Goal: Task Accomplishment & Management: Complete application form

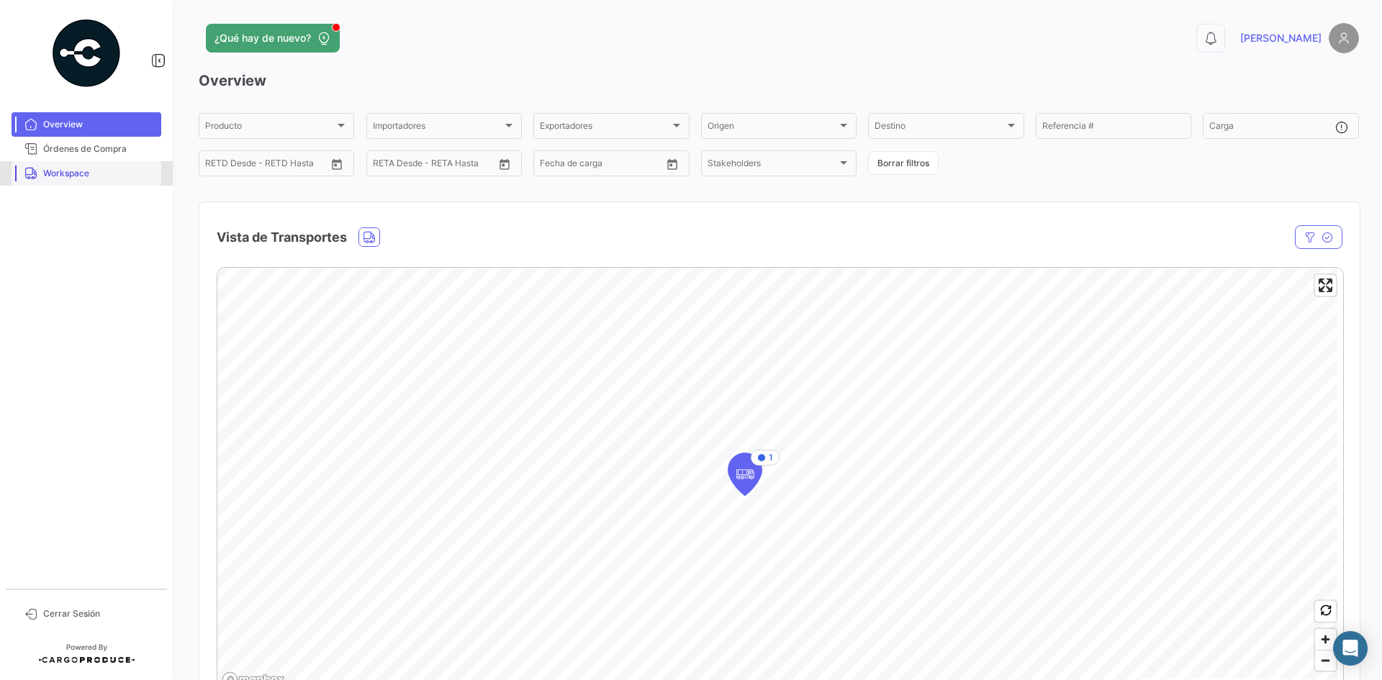
click at [71, 180] on link "Workspace" at bounding box center [87, 173] width 150 height 24
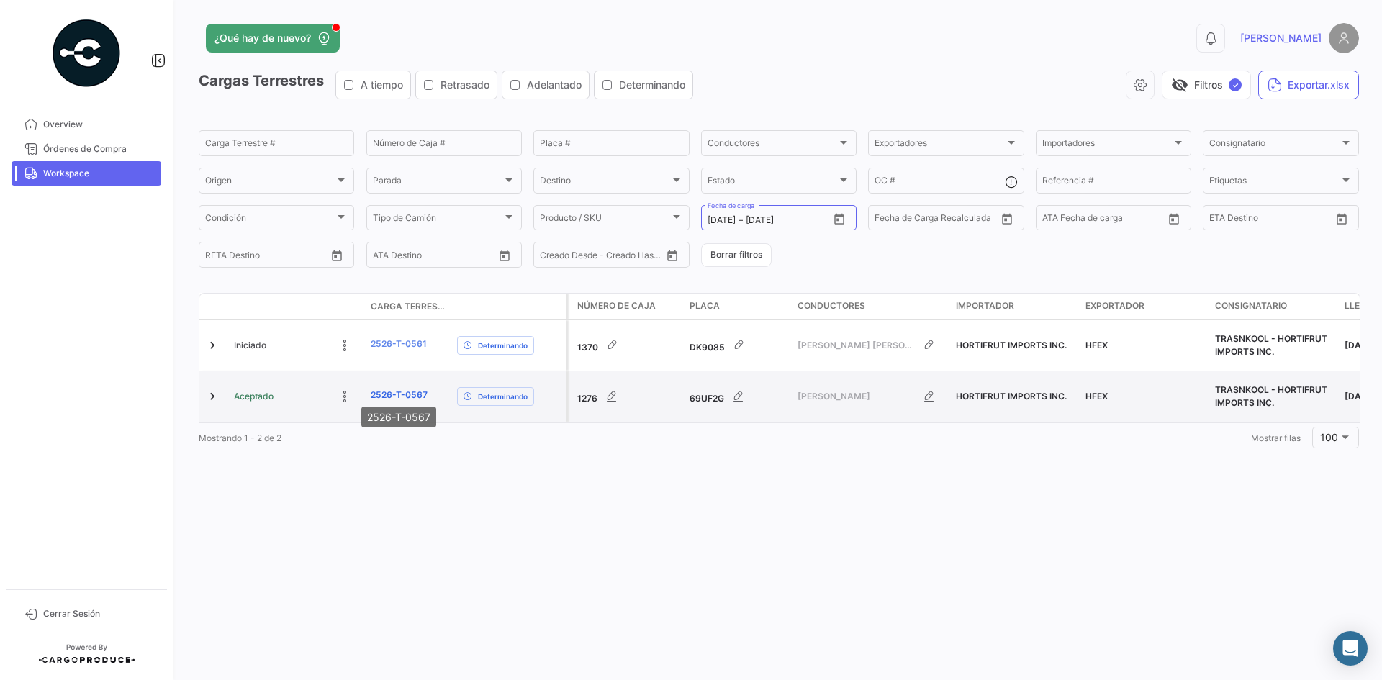
click at [384, 389] on link "2526-T-0567" at bounding box center [399, 395] width 57 height 13
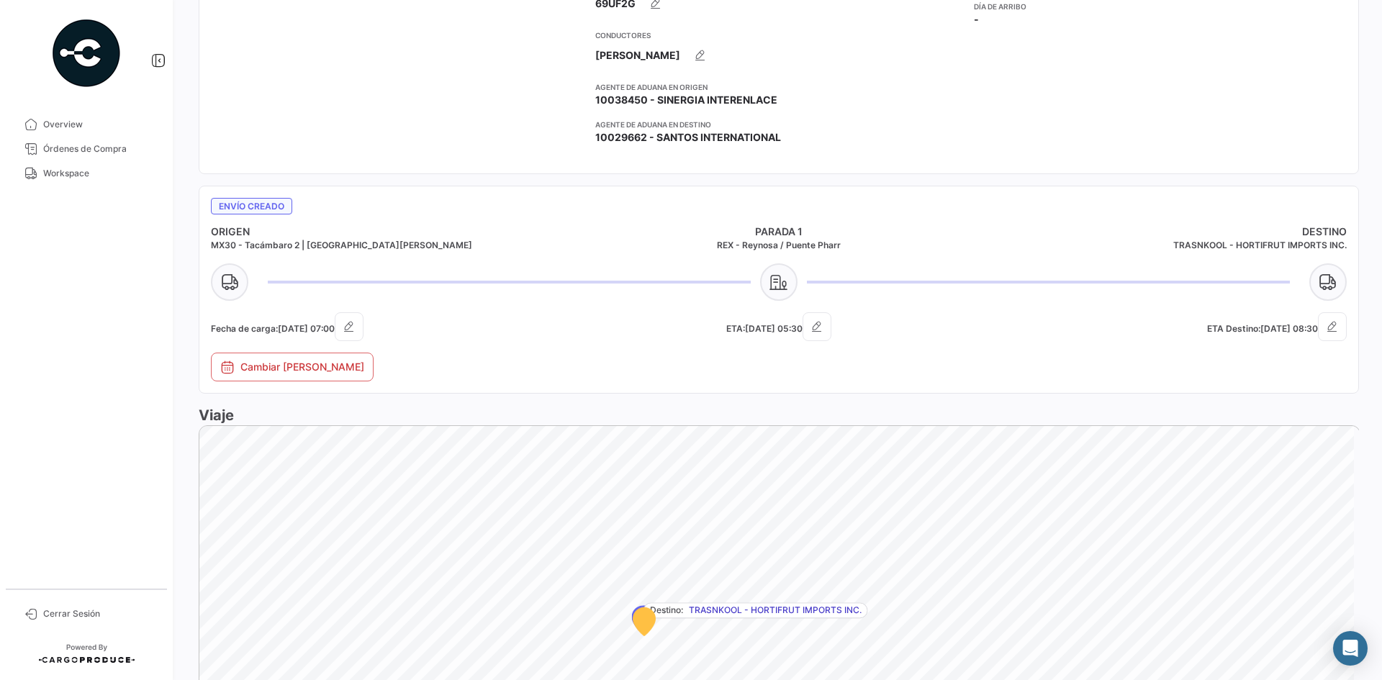
scroll to position [751, 0]
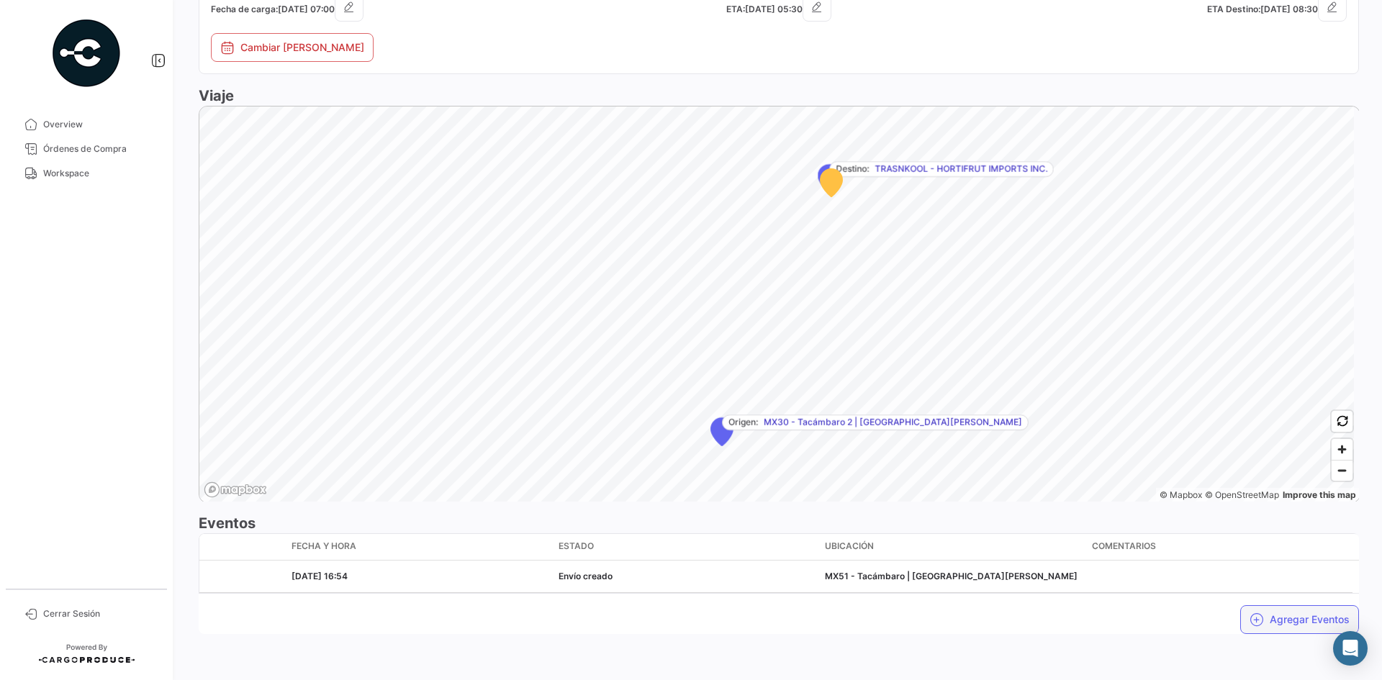
click at [1261, 617] on button "Agregar Eventos" at bounding box center [1299, 619] width 119 height 29
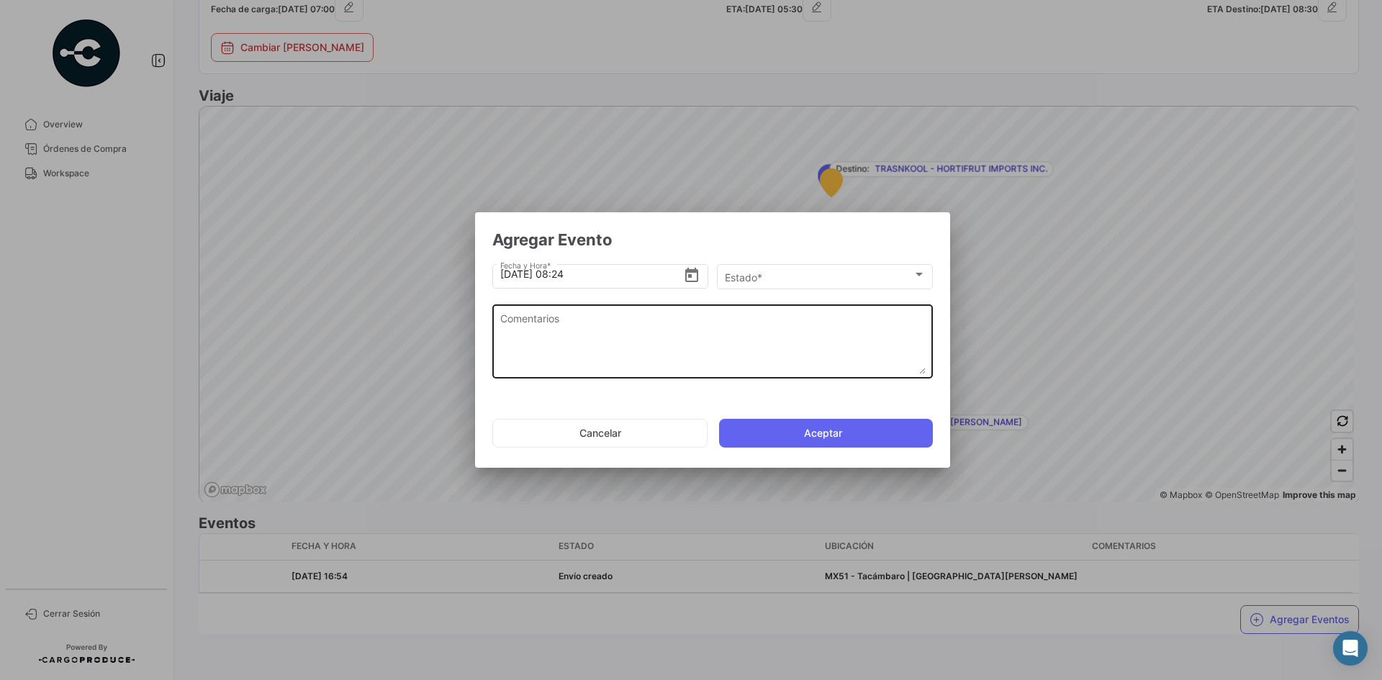
click at [559, 334] on textarea "Comentarios" at bounding box center [712, 342] width 425 height 63
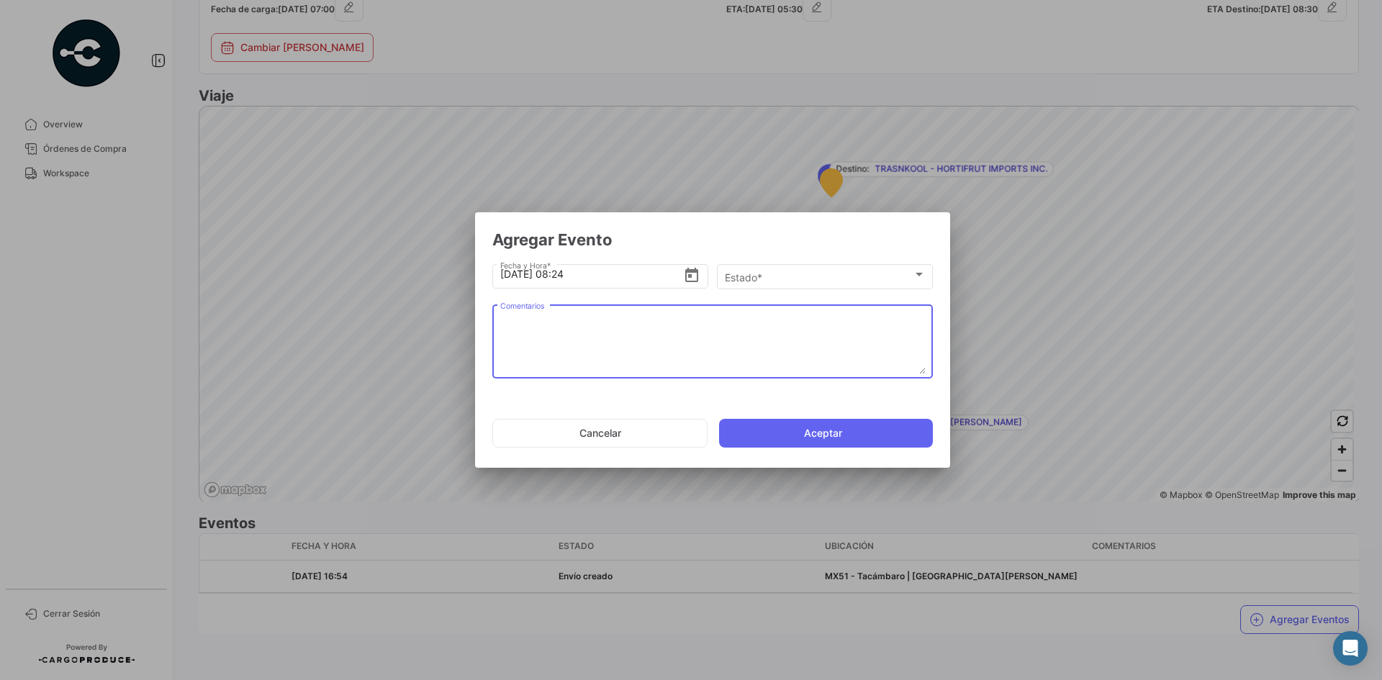
paste textarea "Hora en la que la unidad llega al cooler de carga"
type textarea "Hora en la que la unidad llega al cooler de carga"
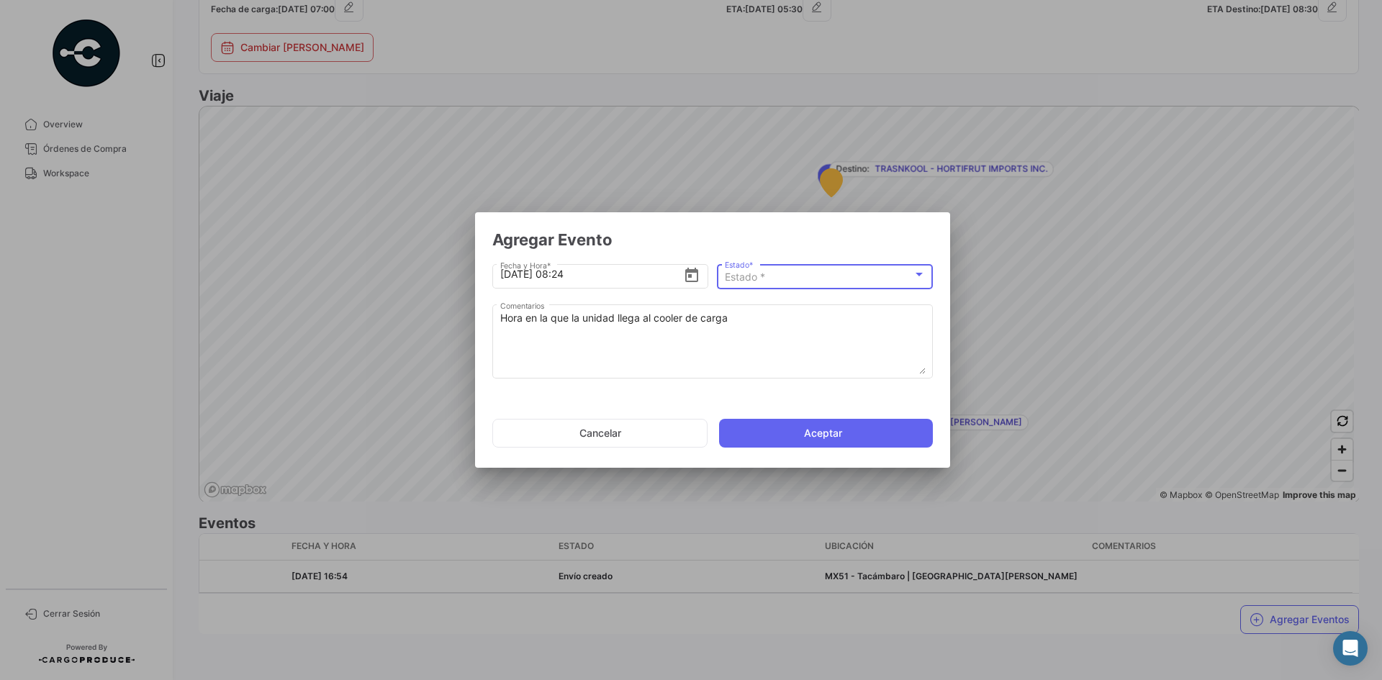
click at [759, 284] on div "Estado *" at bounding box center [819, 277] width 188 height 12
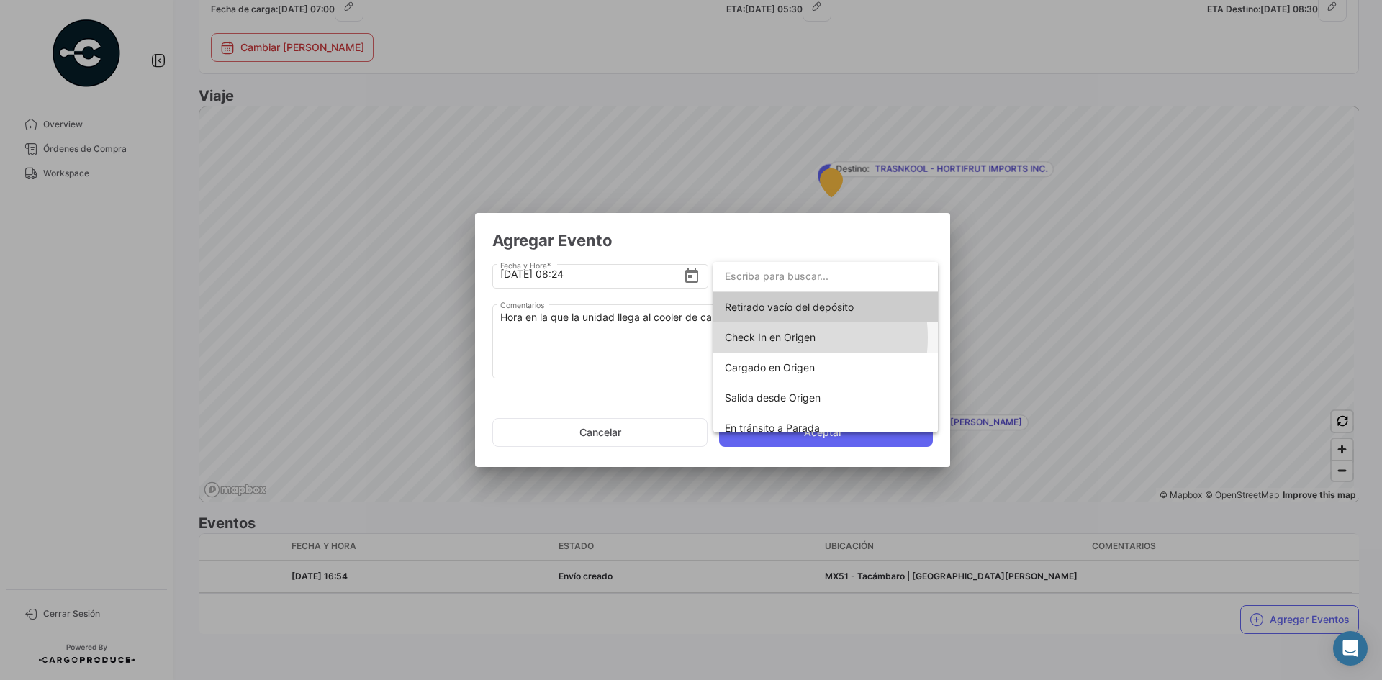
click at [784, 338] on span "Check In en Origen" at bounding box center [770, 337] width 91 height 12
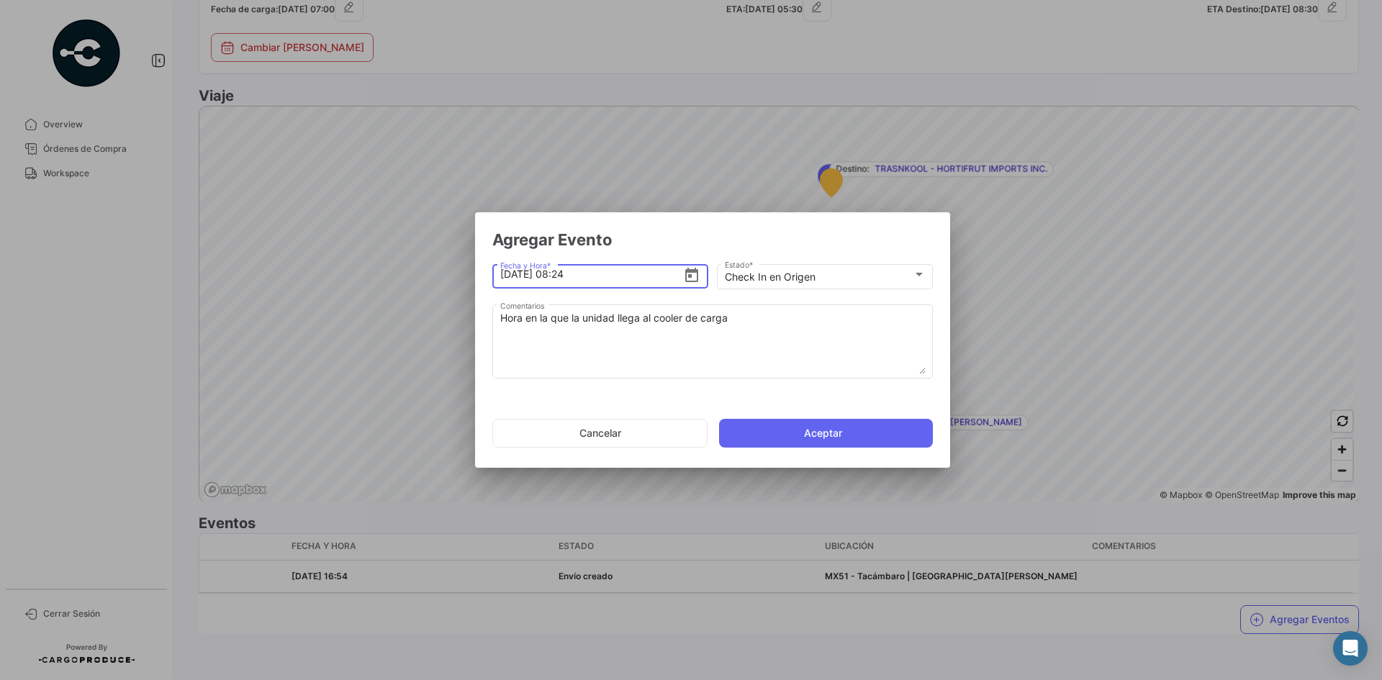
click at [571, 277] on input "[DATE] 08:24" at bounding box center [592, 274] width 184 height 50
click at [632, 278] on input "[DATE] 06:24" at bounding box center [592, 274] width 184 height 50
type input "[DATE] 06:54"
click at [799, 425] on button "Aceptar" at bounding box center [826, 433] width 214 height 29
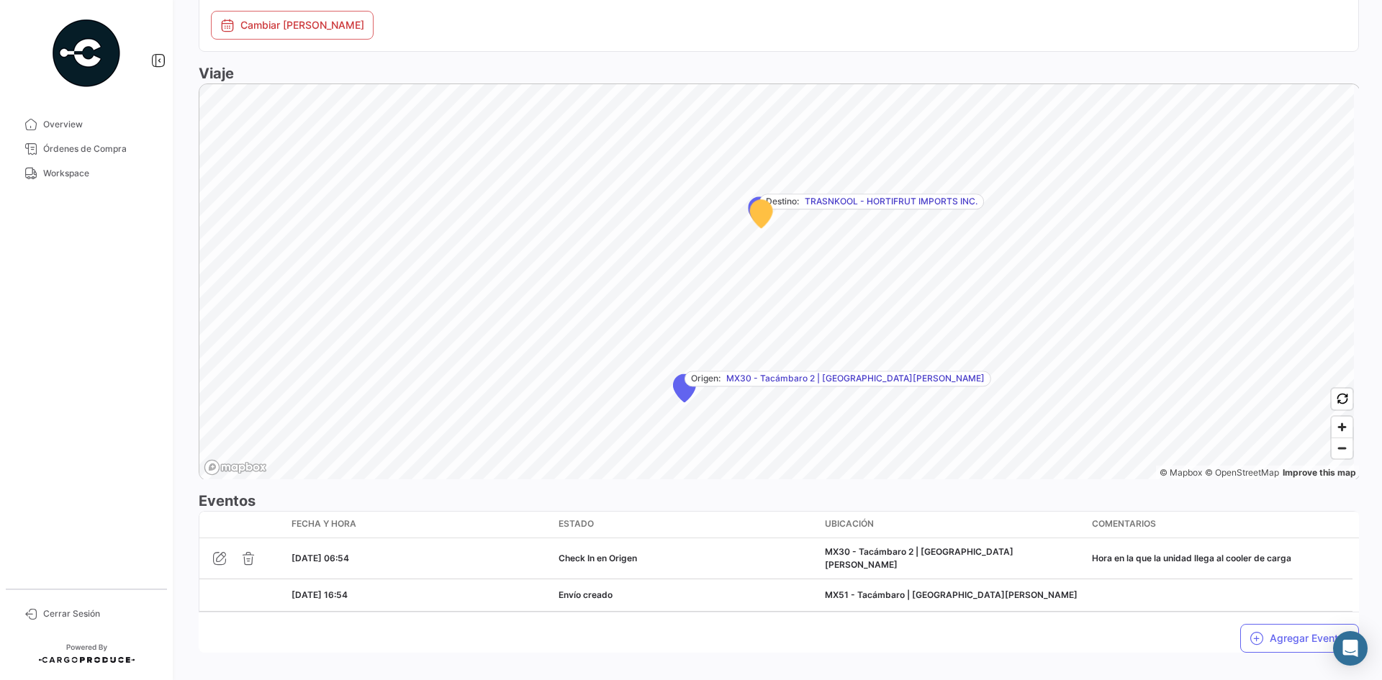
scroll to position [788, 0]
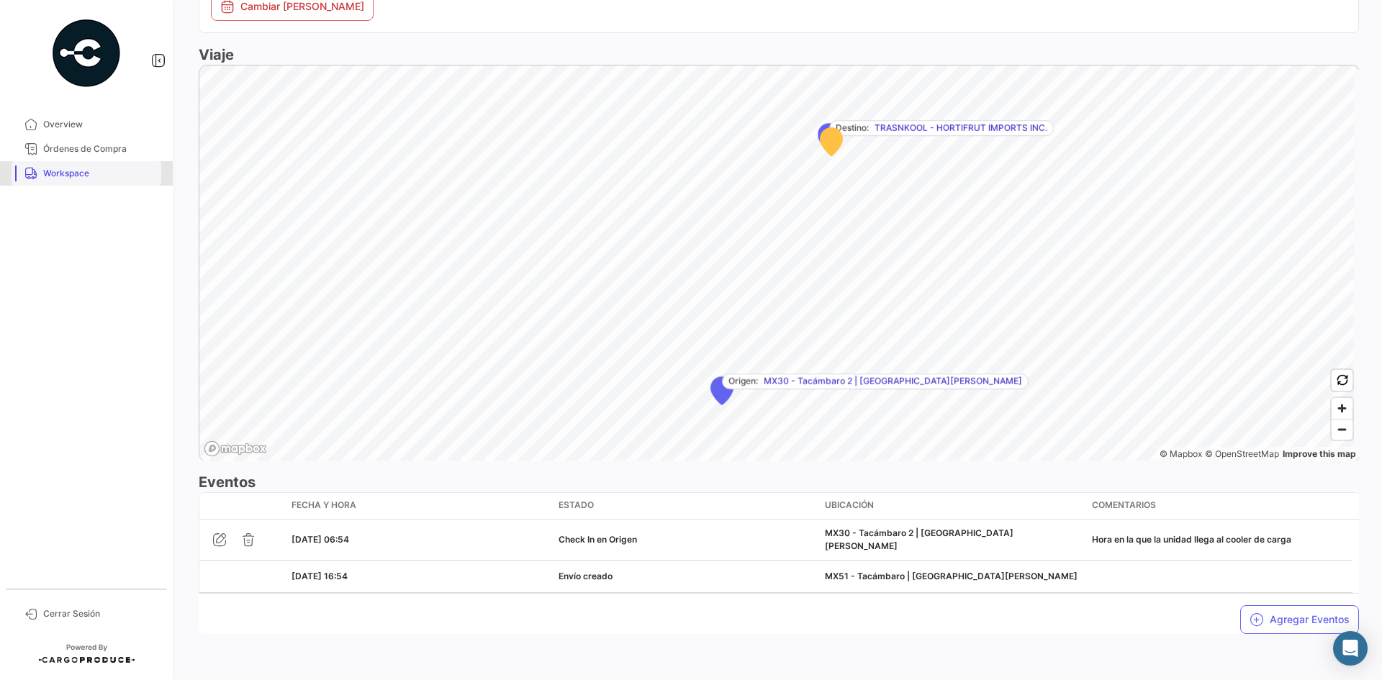
click at [95, 171] on span "Workspace" at bounding box center [99, 173] width 112 height 13
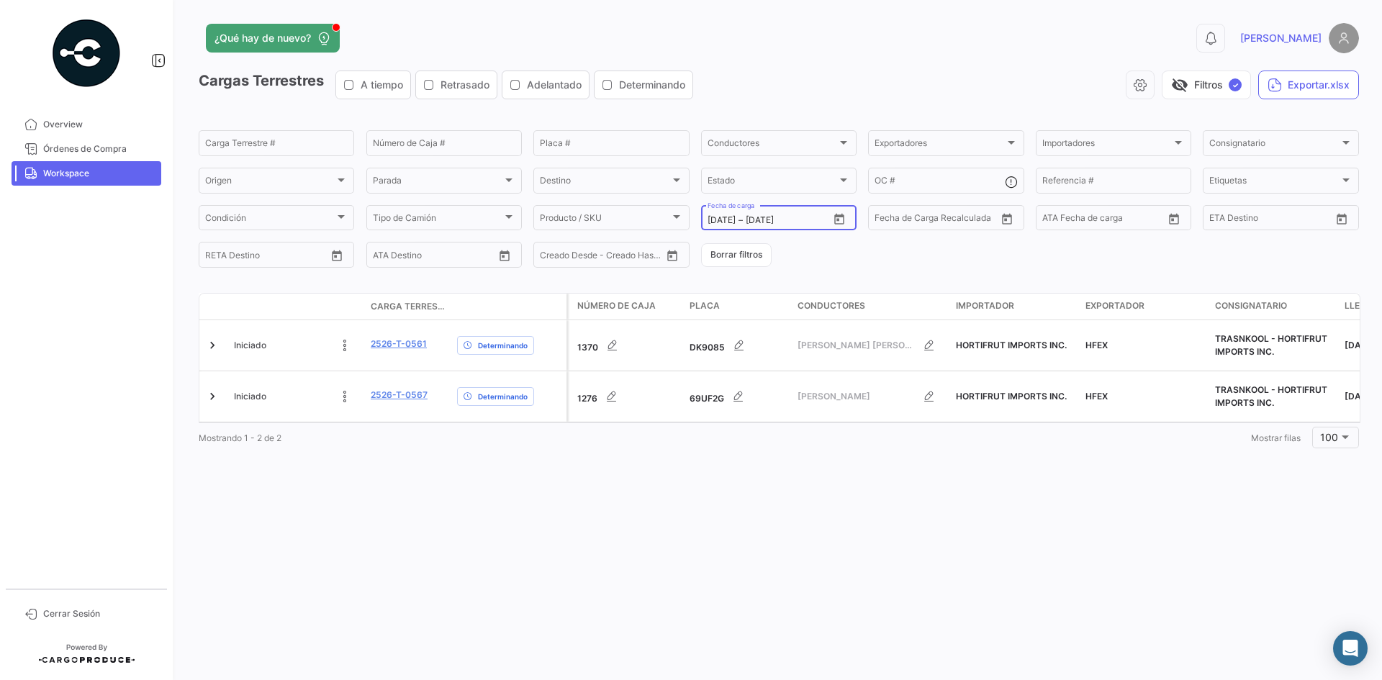
click at [838, 222] on icon "Open calendar" at bounding box center [839, 219] width 13 height 13
click at [789, 399] on div "15" at bounding box center [794, 394] width 23 height 26
type input "[DATE]"
click at [789, 399] on div "15" at bounding box center [794, 394] width 23 height 26
type input "[DATE]"
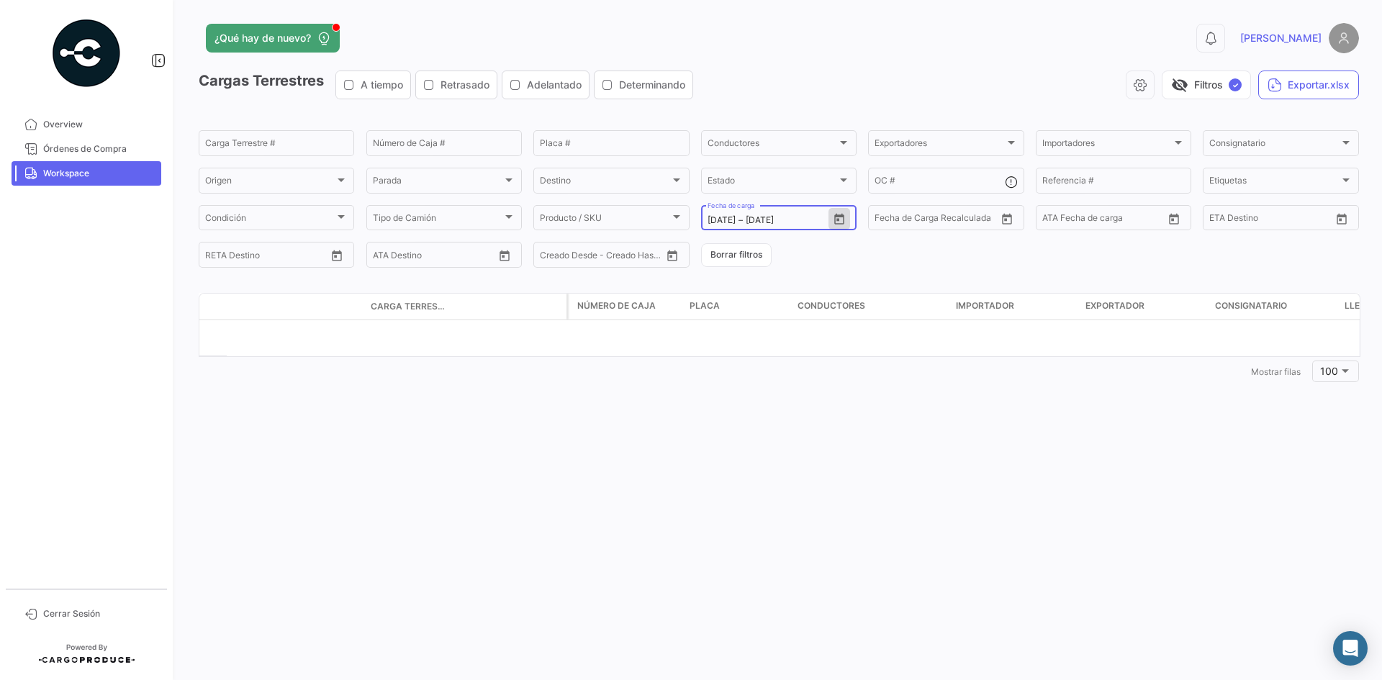
click at [839, 220] on icon "Open calendar" at bounding box center [839, 218] width 10 height 11
click at [792, 391] on div "15" at bounding box center [794, 394] width 23 height 26
type input "[DATE]"
click at [841, 217] on icon "Open calendar" at bounding box center [839, 219] width 13 height 13
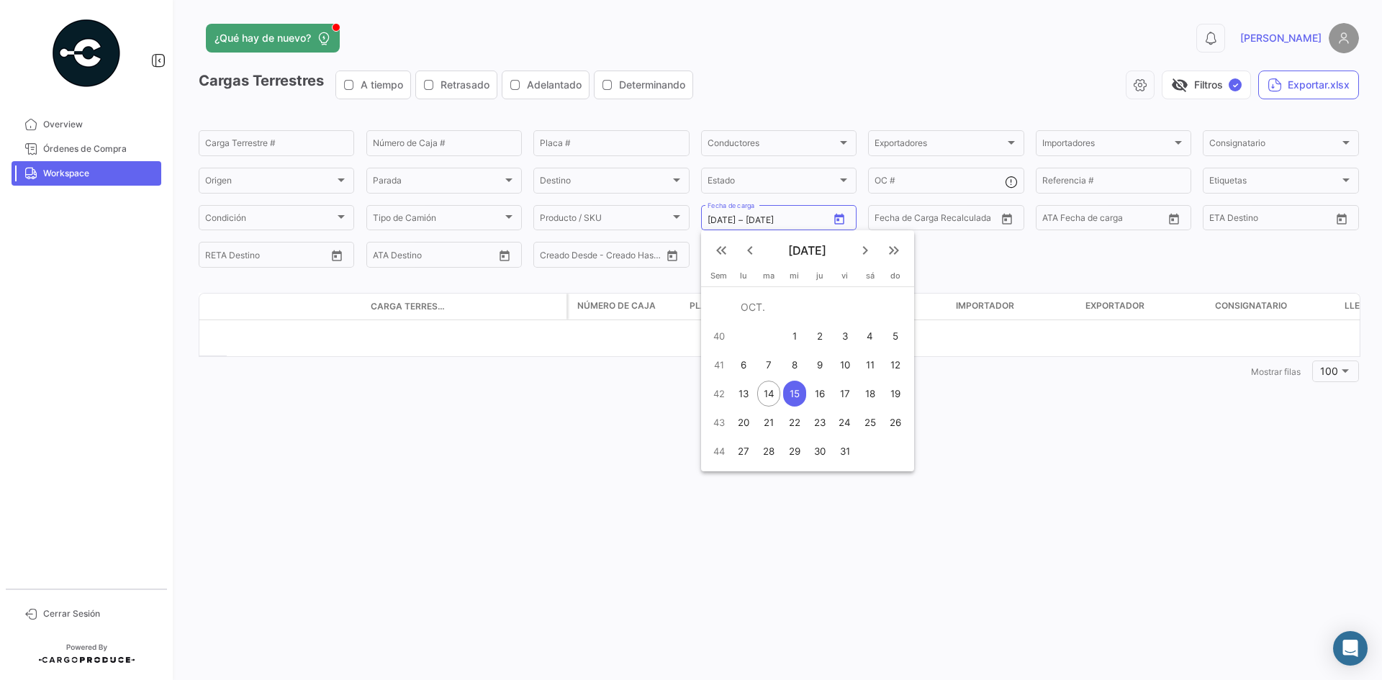
click at [815, 391] on div "16" at bounding box center [819, 394] width 22 height 26
type input "[DATE]"
click at [815, 391] on div "16" at bounding box center [819, 394] width 22 height 26
type input "[DATE]"
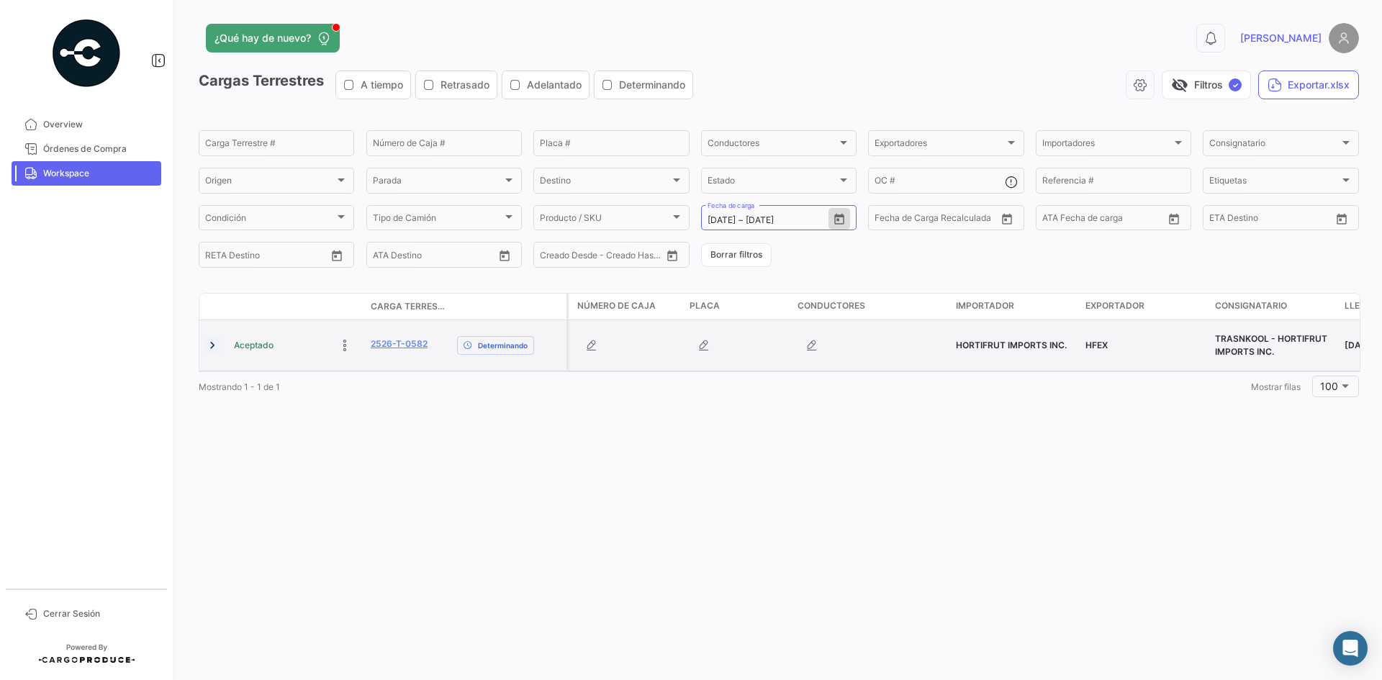
click at [206, 348] on link at bounding box center [212, 345] width 14 height 14
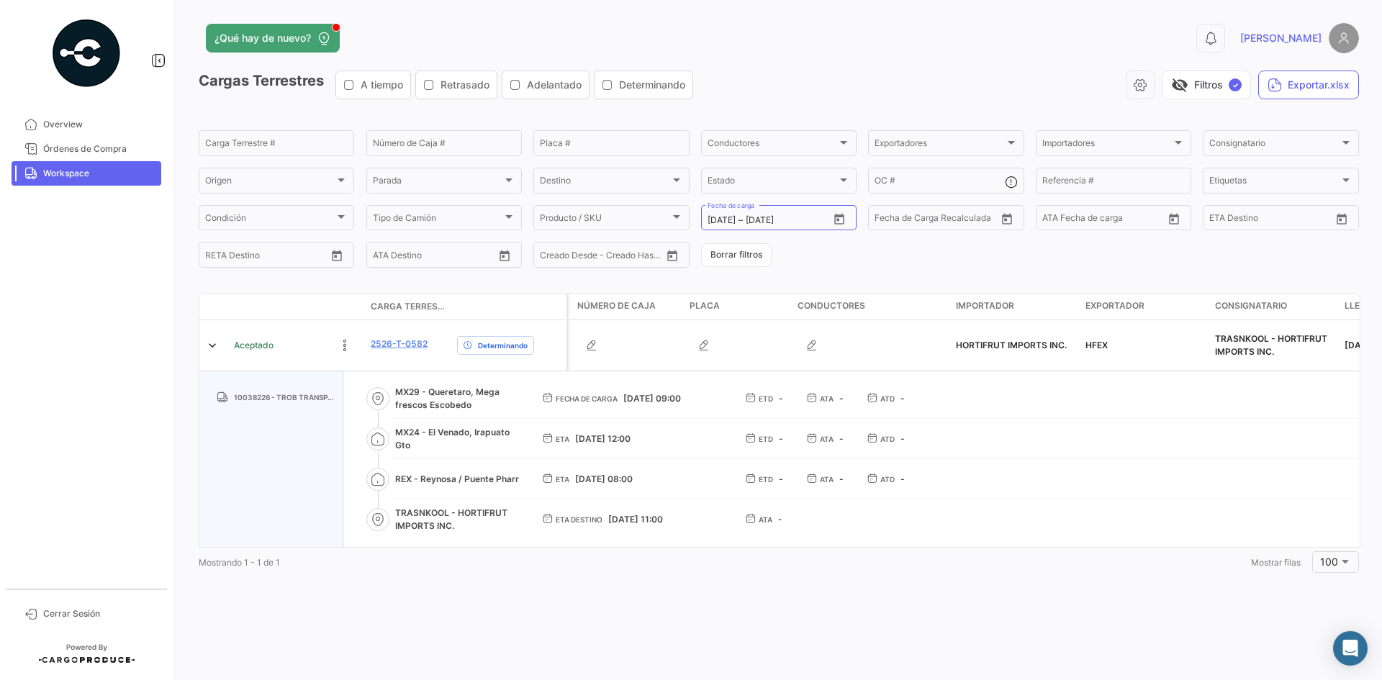
drag, startPoint x: 429, startPoint y: 389, endPoint x: 428, endPoint y: 402, distance: 12.3
click at [428, 402] on span "MX29 - Queretaro, Mega frescos Escobedo" at bounding box center [457, 399] width 124 height 26
copy span "Queretaro, Mega frescos"
drag, startPoint x: 428, startPoint y: 431, endPoint x: 507, endPoint y: 434, distance: 79.2
click at [507, 434] on span "MX24 - El Venado, Irapuato Gto" at bounding box center [457, 439] width 124 height 26
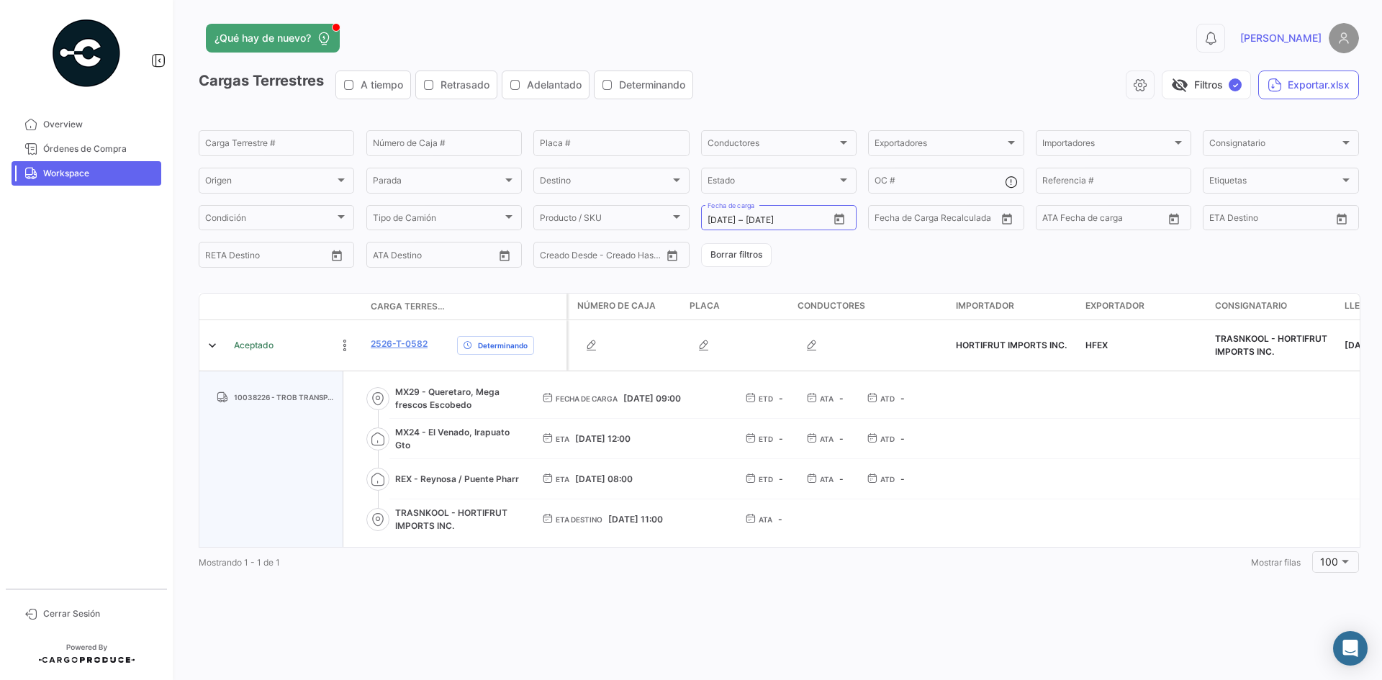
copy span "El Venado, [GEOGRAPHIC_DATA]"
drag, startPoint x: 417, startPoint y: 478, endPoint x: 459, endPoint y: 478, distance: 42.5
click at [459, 478] on span "REX - Reynosa / Puente Pharr" at bounding box center [457, 479] width 124 height 13
copy span "[PERSON_NAME]"
click at [837, 219] on icon "Open calendar" at bounding box center [839, 218] width 10 height 11
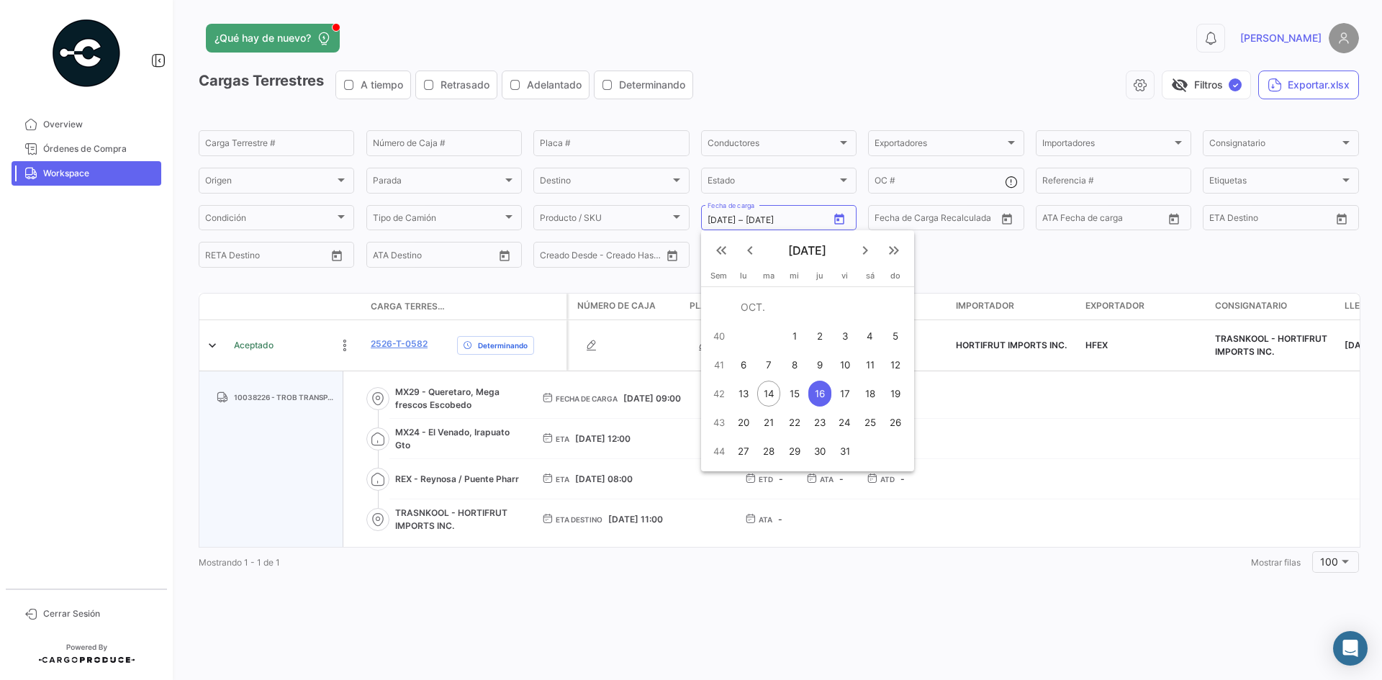
click at [744, 399] on div "13" at bounding box center [743, 394] width 22 height 26
type input "[DATE]"
click at [771, 395] on div "14" at bounding box center [768, 394] width 23 height 26
type input "[DATE]"
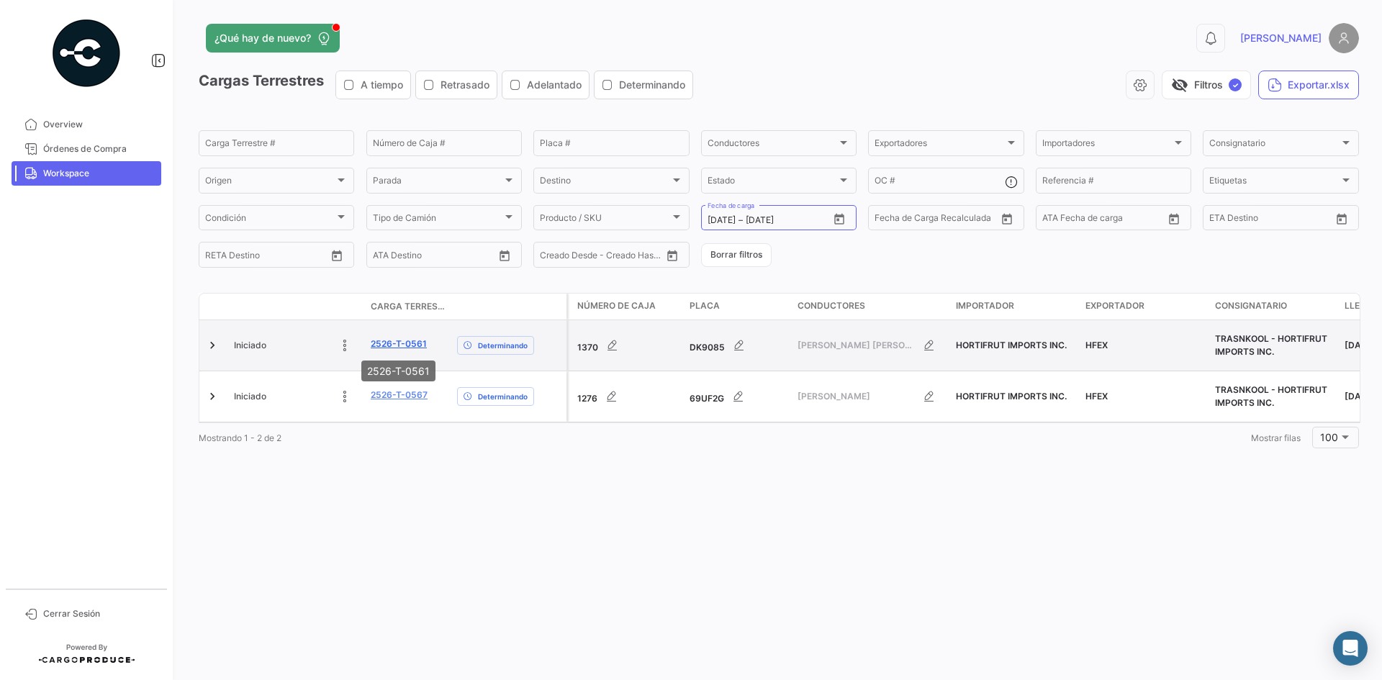
click at [381, 342] on link "2526-T-0561" at bounding box center [399, 344] width 56 height 13
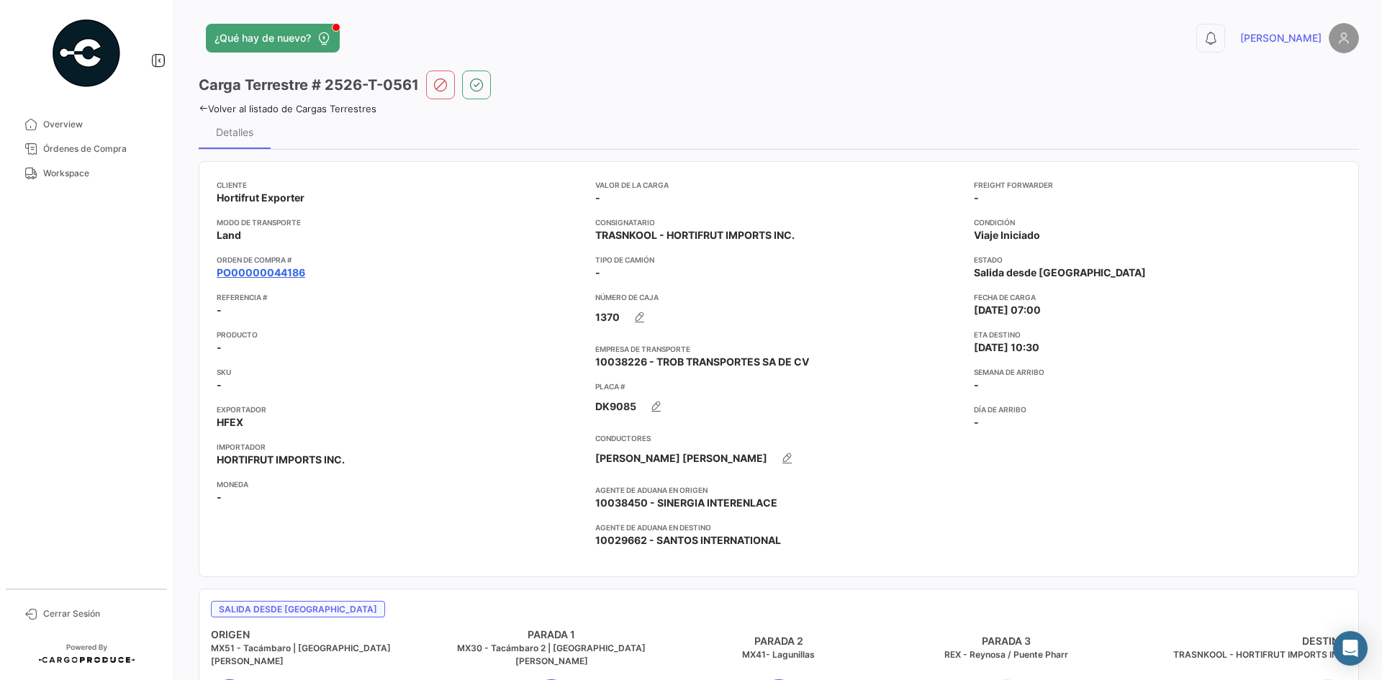
click at [291, 273] on link "PO00000044186" at bounding box center [261, 273] width 89 height 14
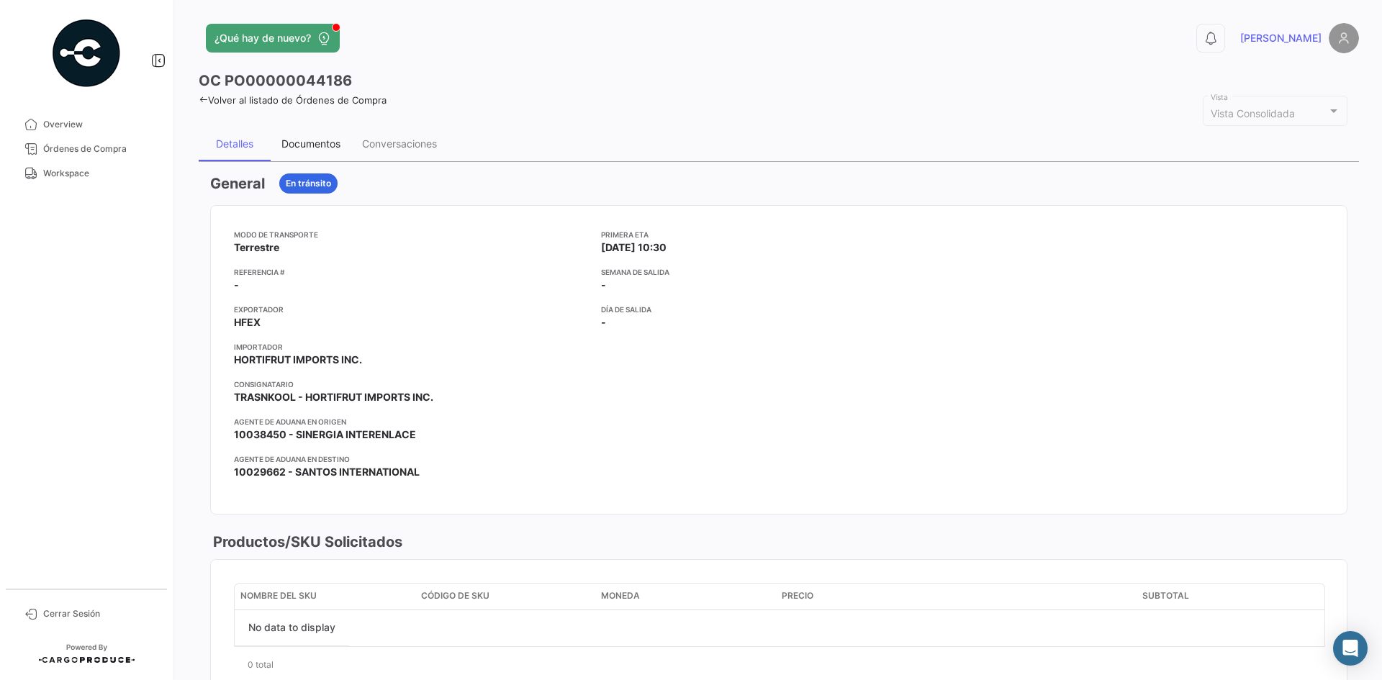
click at [296, 138] on div "Documentos" at bounding box center [310, 143] width 59 height 12
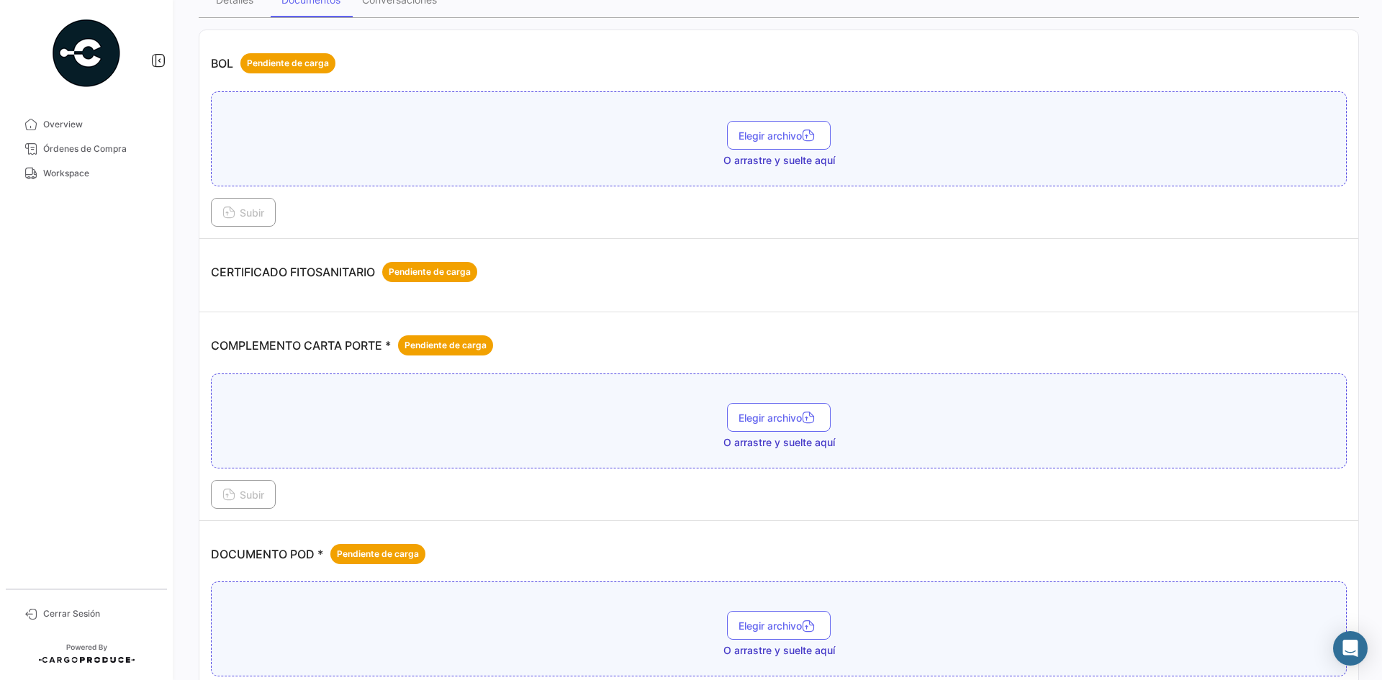
scroll to position [288, 0]
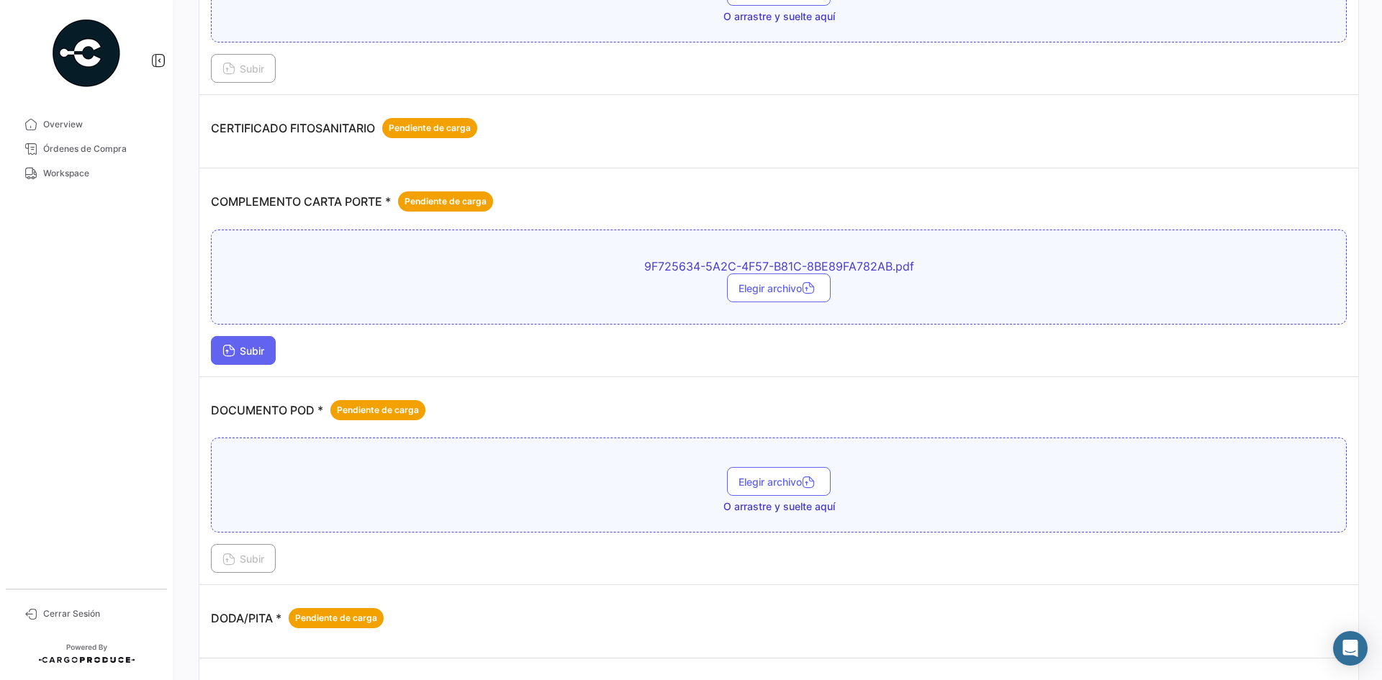
click at [239, 347] on span "Subir" at bounding box center [243, 351] width 42 height 12
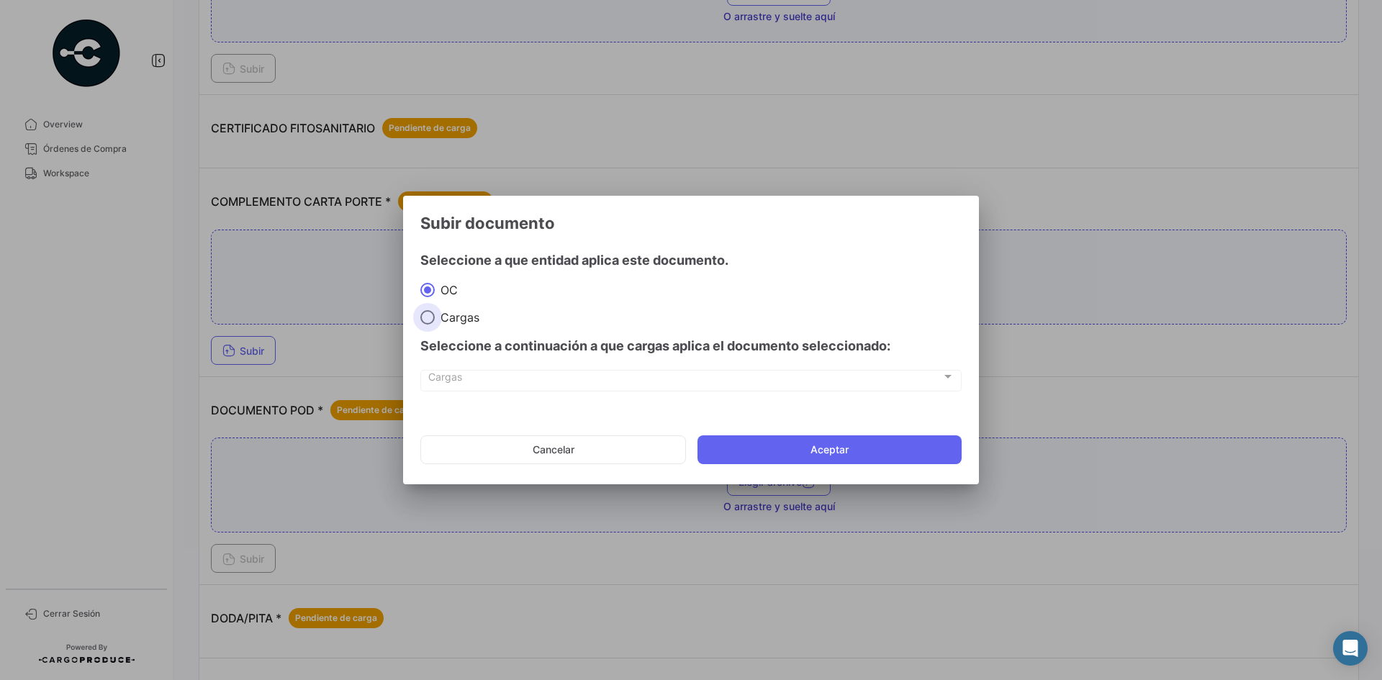
click at [456, 321] on span "Cargas" at bounding box center [457, 317] width 45 height 14
click at [435, 321] on input "Cargas" at bounding box center [427, 317] width 14 height 14
radio input "true"
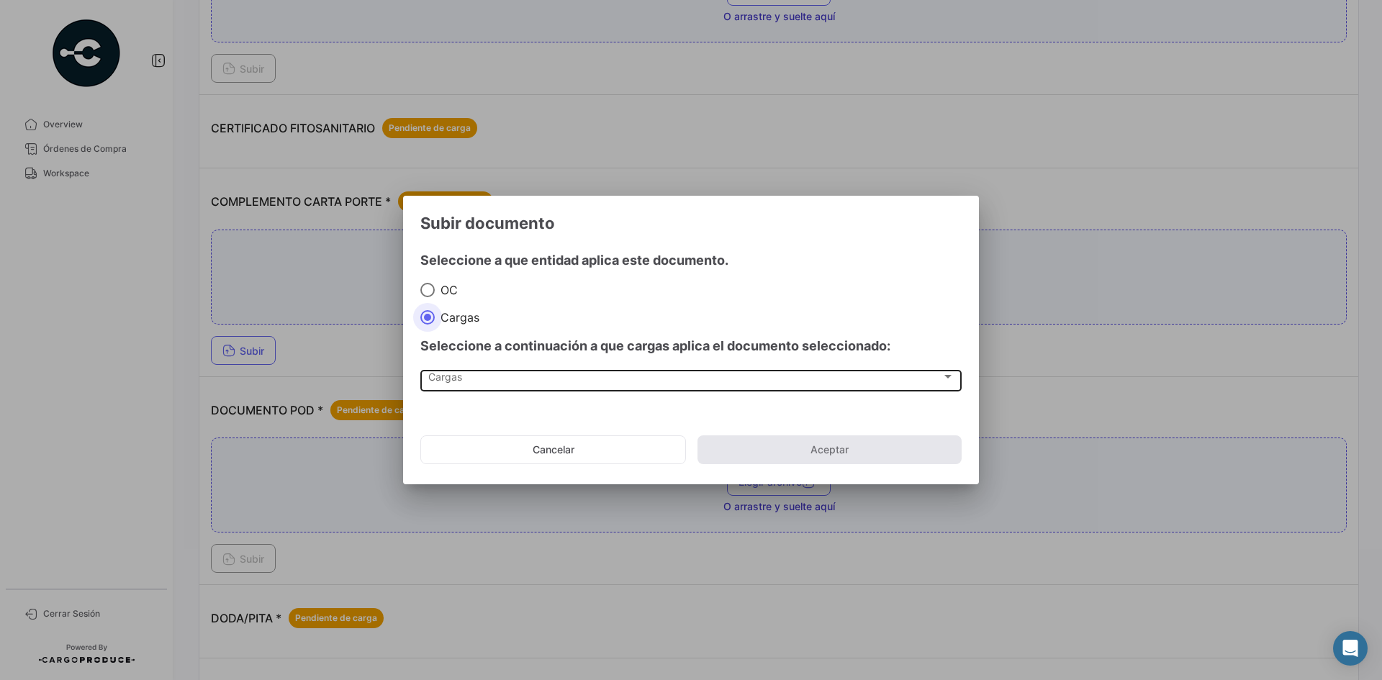
click at [473, 386] on div "Cargas Cargas" at bounding box center [691, 380] width 526 height 24
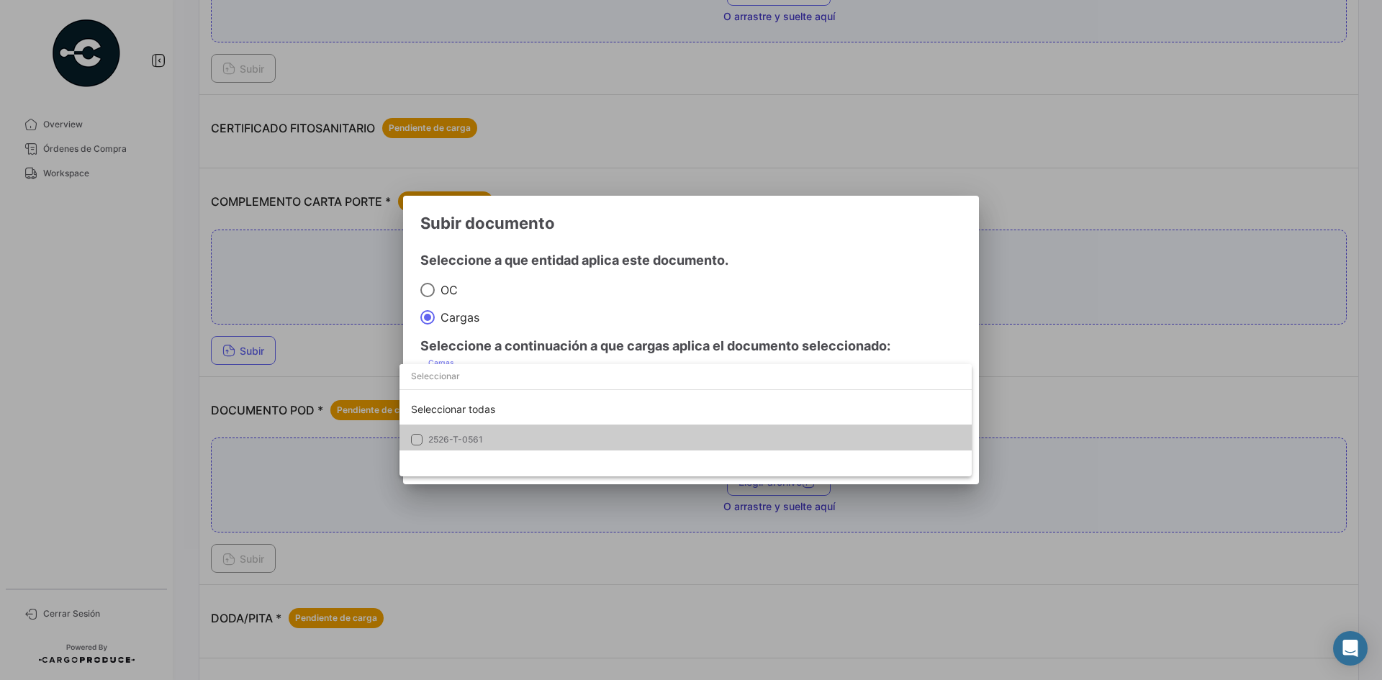
click at [465, 438] on span "2526-T-0561" at bounding box center [455, 439] width 55 height 11
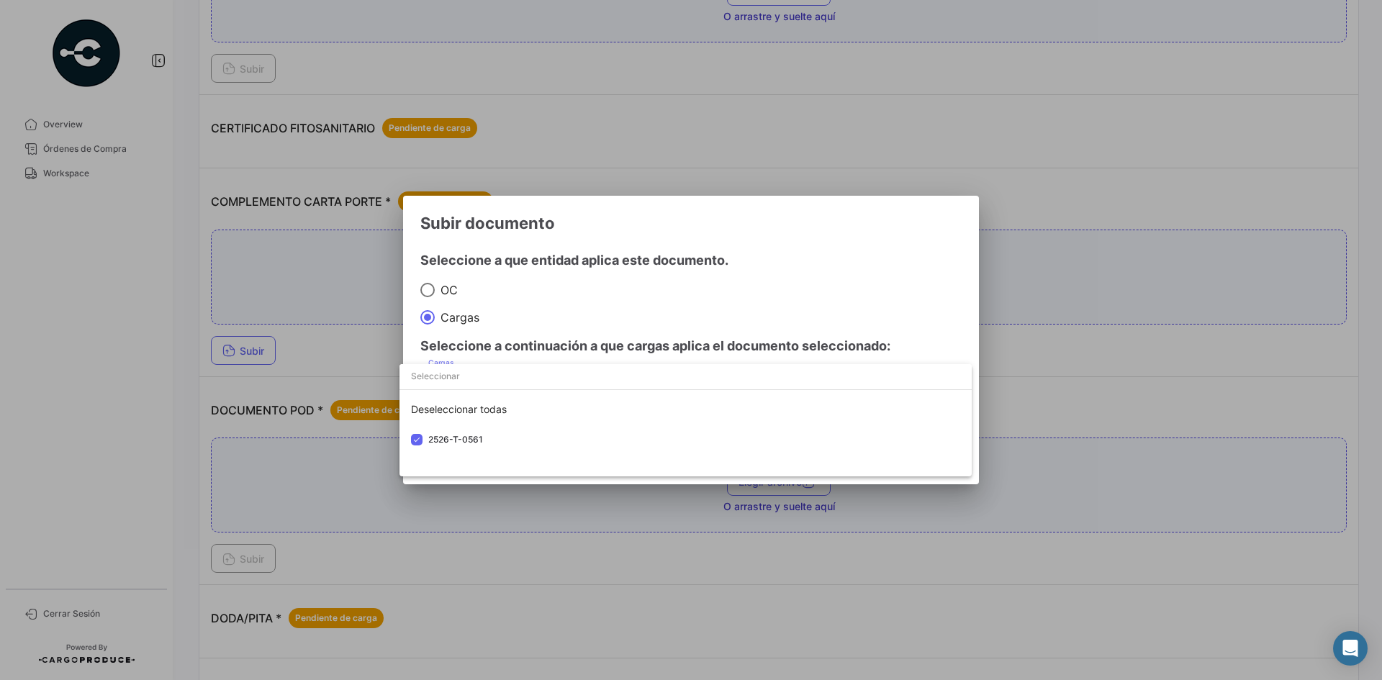
click at [810, 261] on div at bounding box center [691, 340] width 1382 height 680
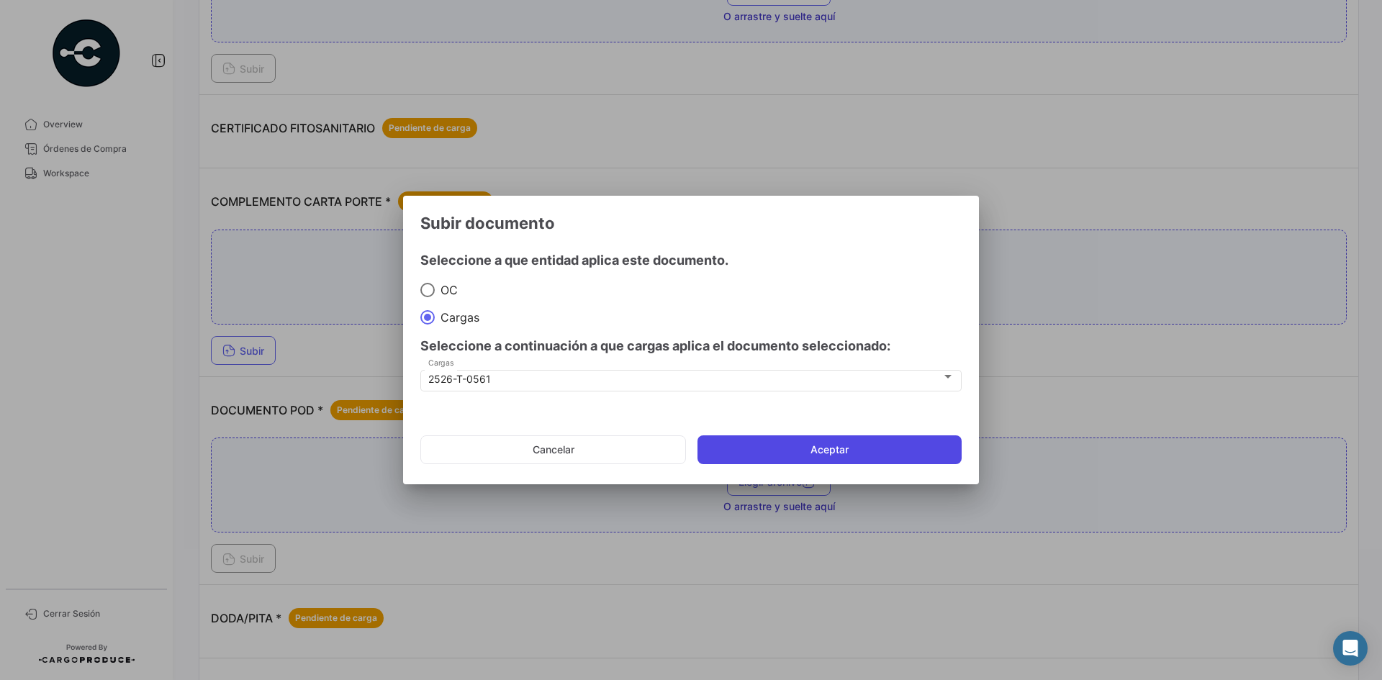
click at [774, 447] on button "Aceptar" at bounding box center [829, 449] width 264 height 29
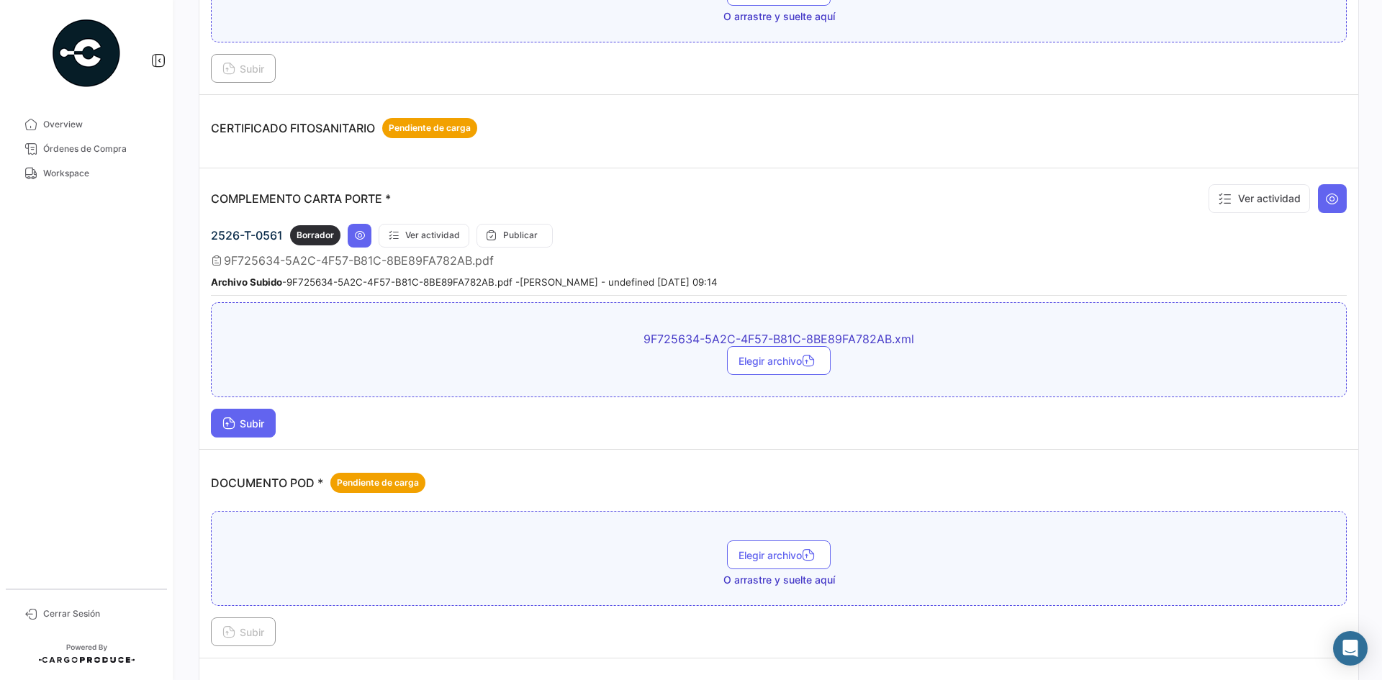
click at [259, 430] on button "Subir" at bounding box center [243, 423] width 65 height 29
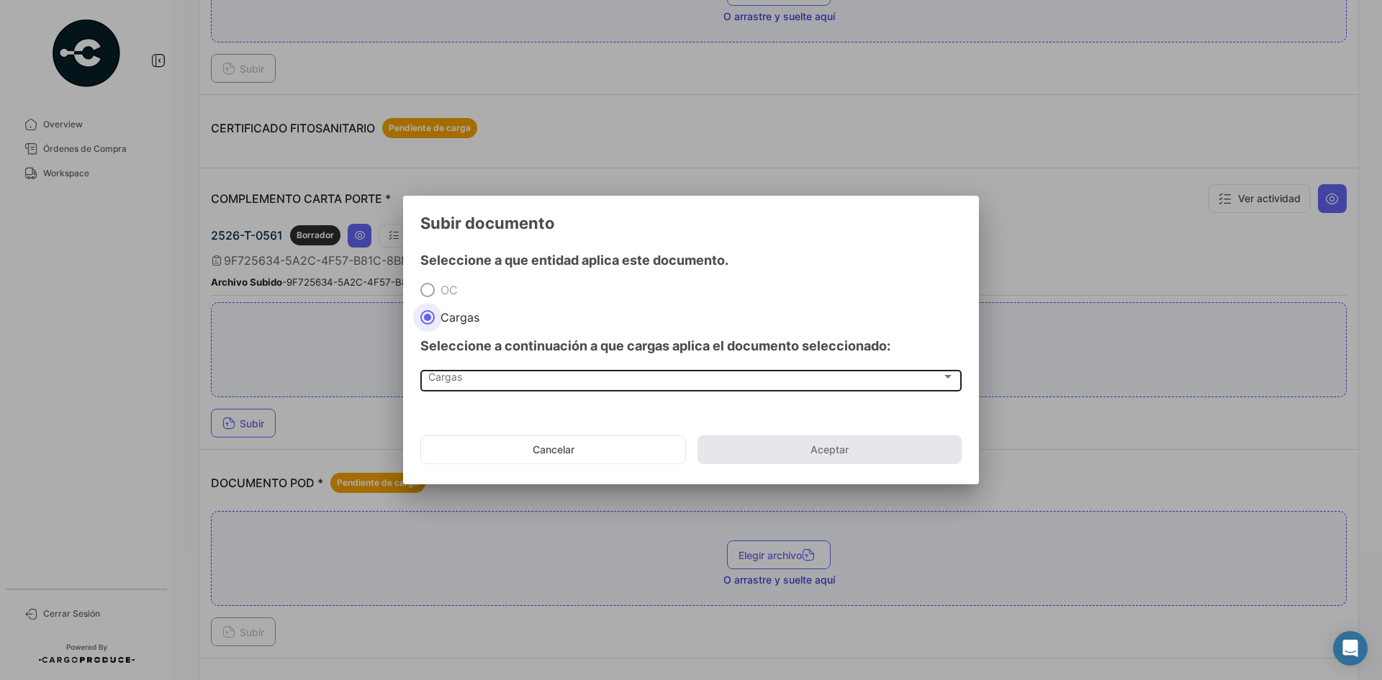
click at [463, 368] on div "Cargas Cargas" at bounding box center [691, 380] width 526 height 24
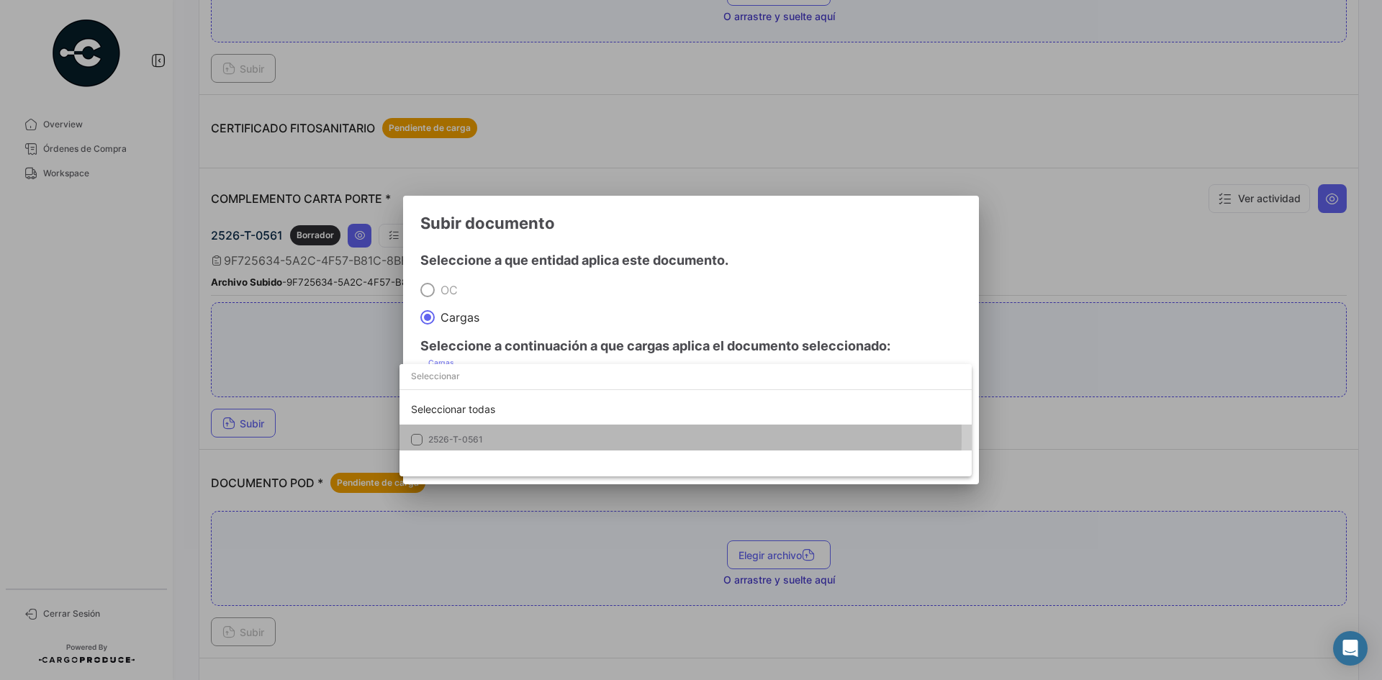
click at [468, 436] on span "2526-T-0561" at bounding box center [455, 439] width 55 height 11
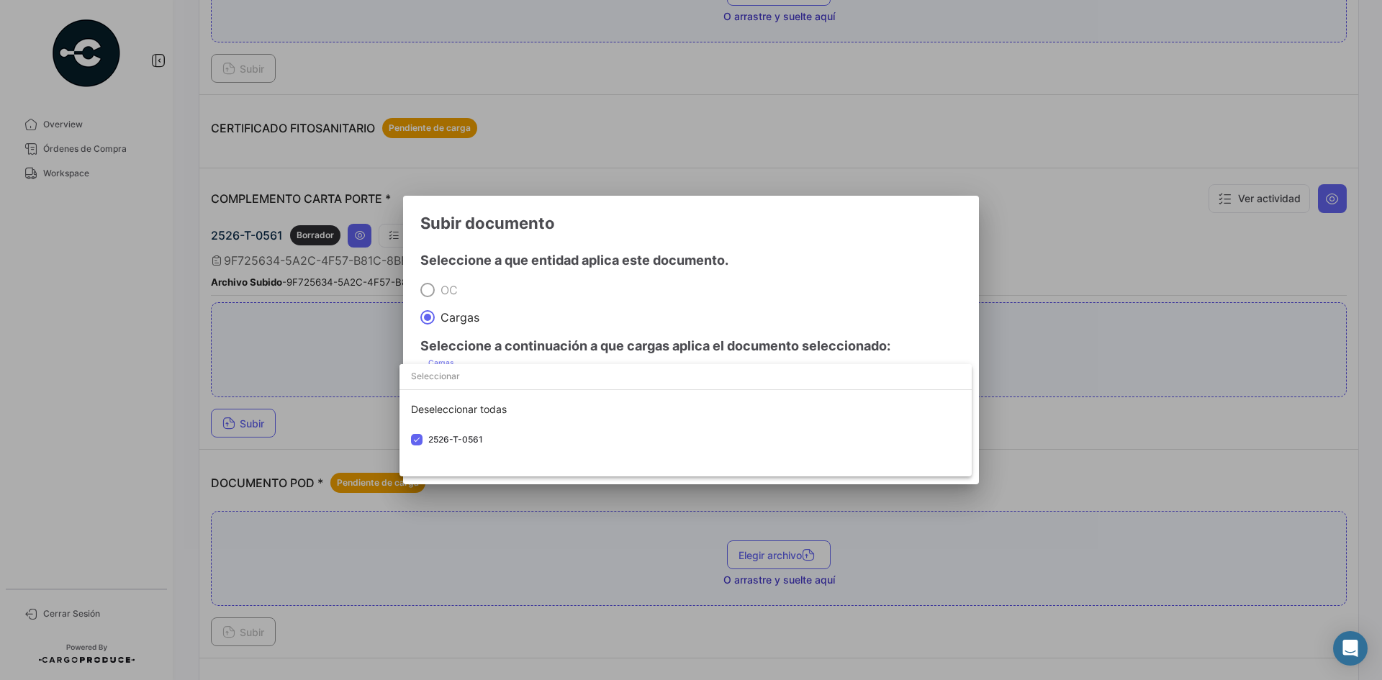
click at [782, 253] on div at bounding box center [691, 340] width 1382 height 680
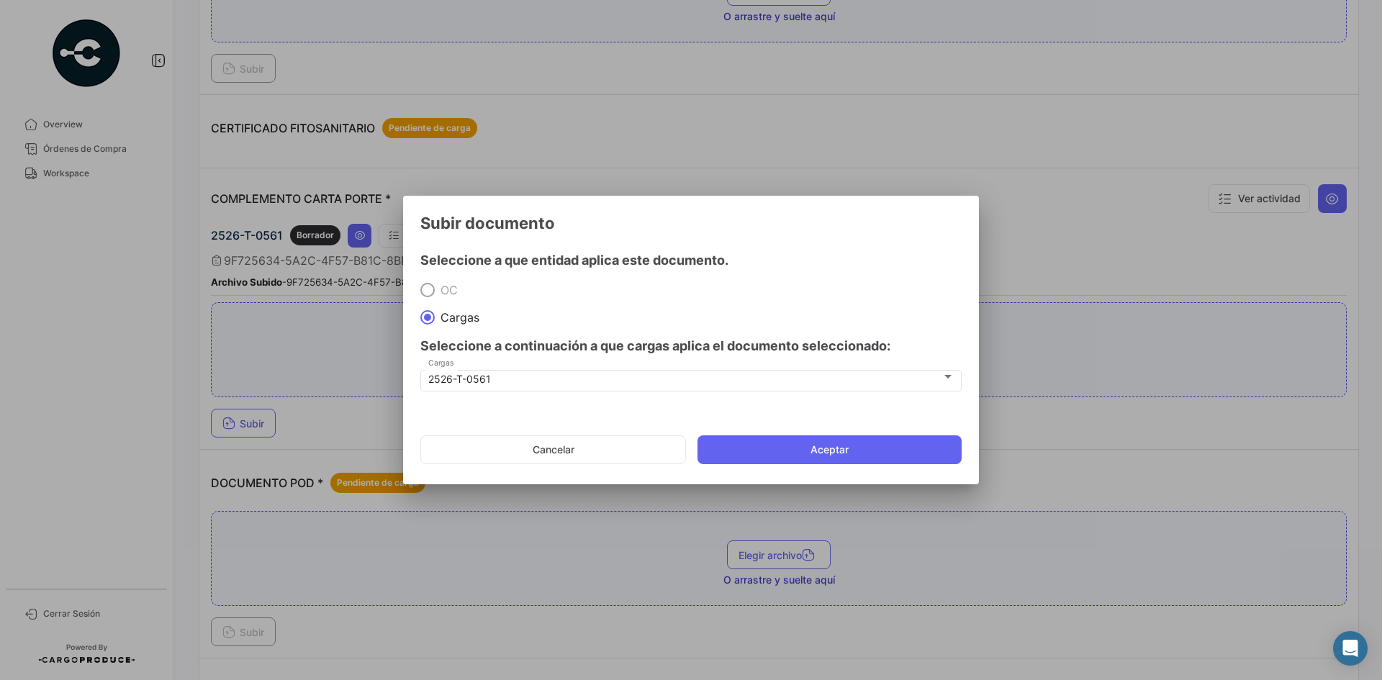
click at [782, 427] on mat-dialog-actions "Cancelar Aceptar" at bounding box center [690, 449] width 541 height 49
click at [784, 435] on mat-dialog-actions "Cancelar Aceptar" at bounding box center [690, 449] width 541 height 49
click at [784, 443] on button "Aceptar" at bounding box center [829, 449] width 264 height 29
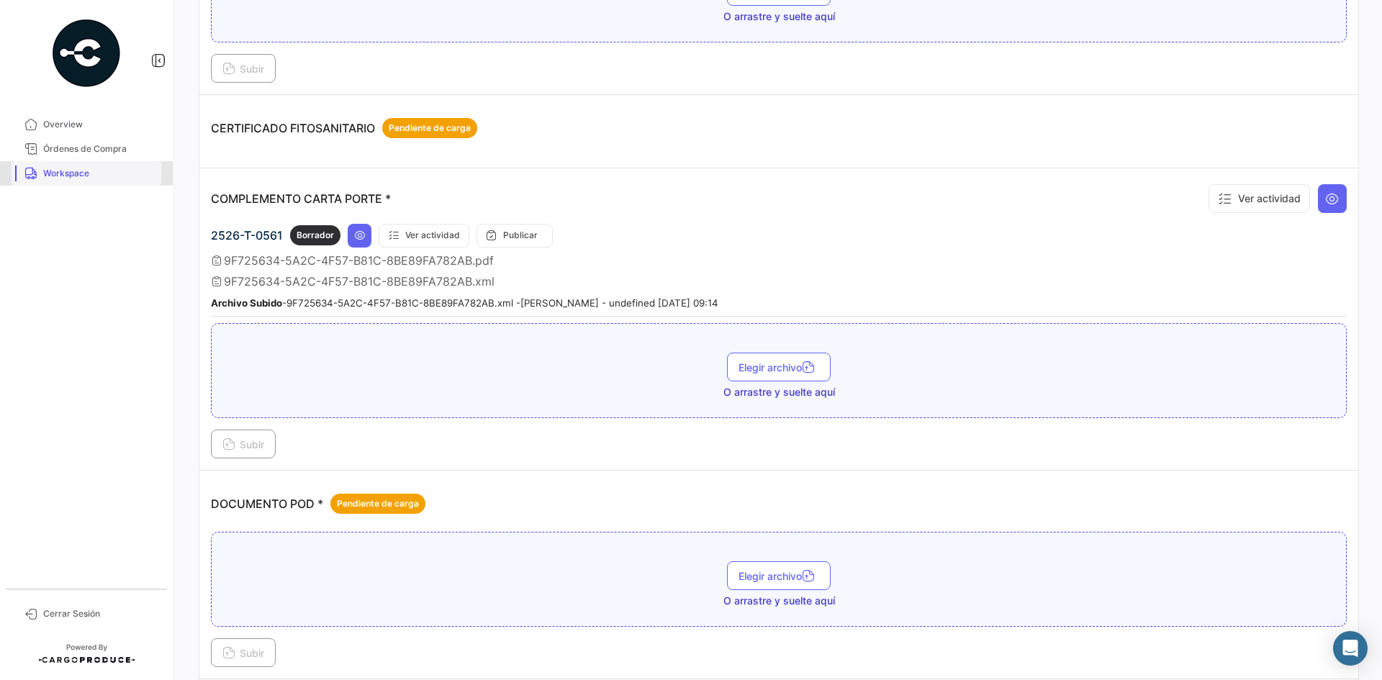
click at [87, 183] on link "Workspace" at bounding box center [87, 173] width 150 height 24
